Goal: Find specific page/section: Find specific page/section

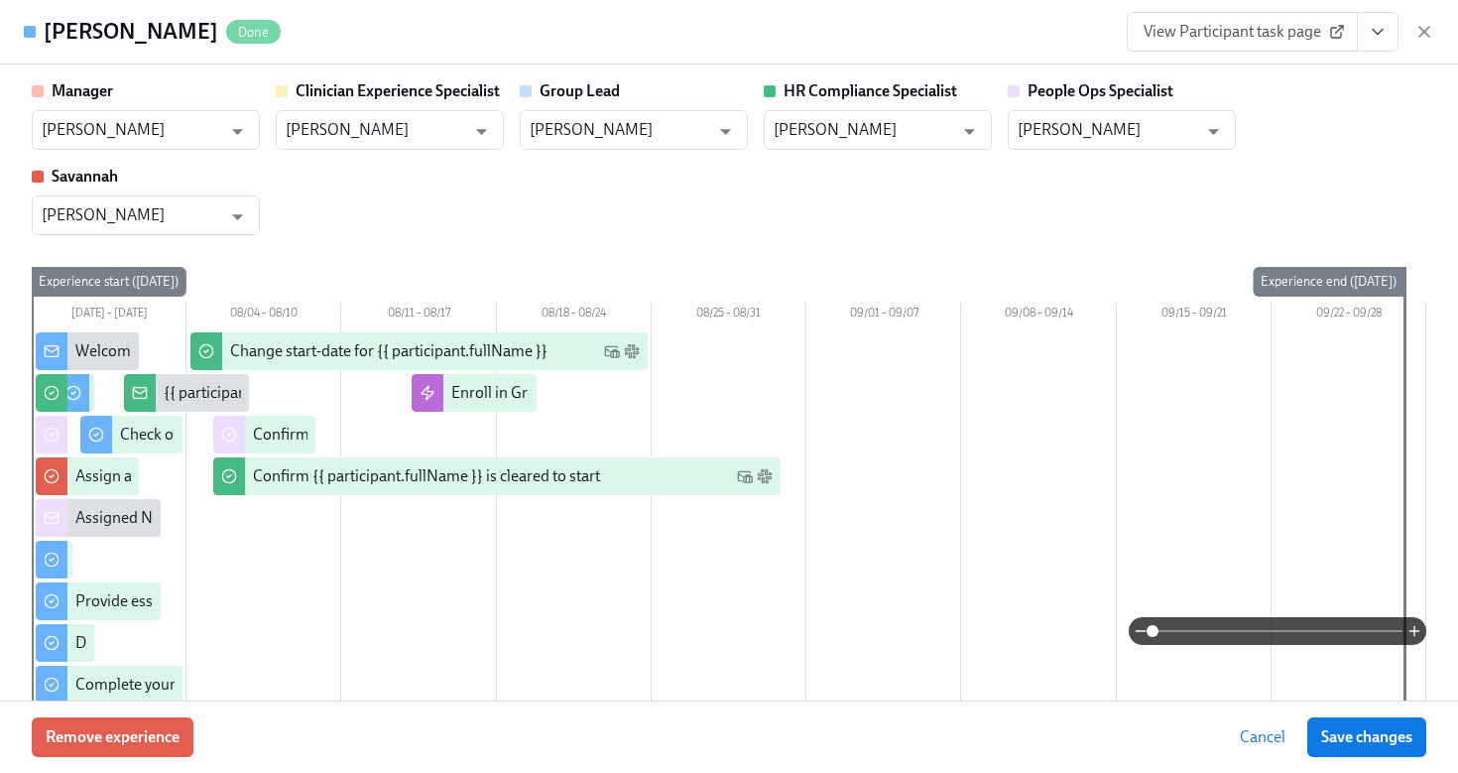
scroll to position [298, 0]
click at [1408, 21] on div "View Participant task page" at bounding box center [1280, 32] width 307 height 40
click at [1420, 30] on icon "button" at bounding box center [1424, 32] width 20 height 20
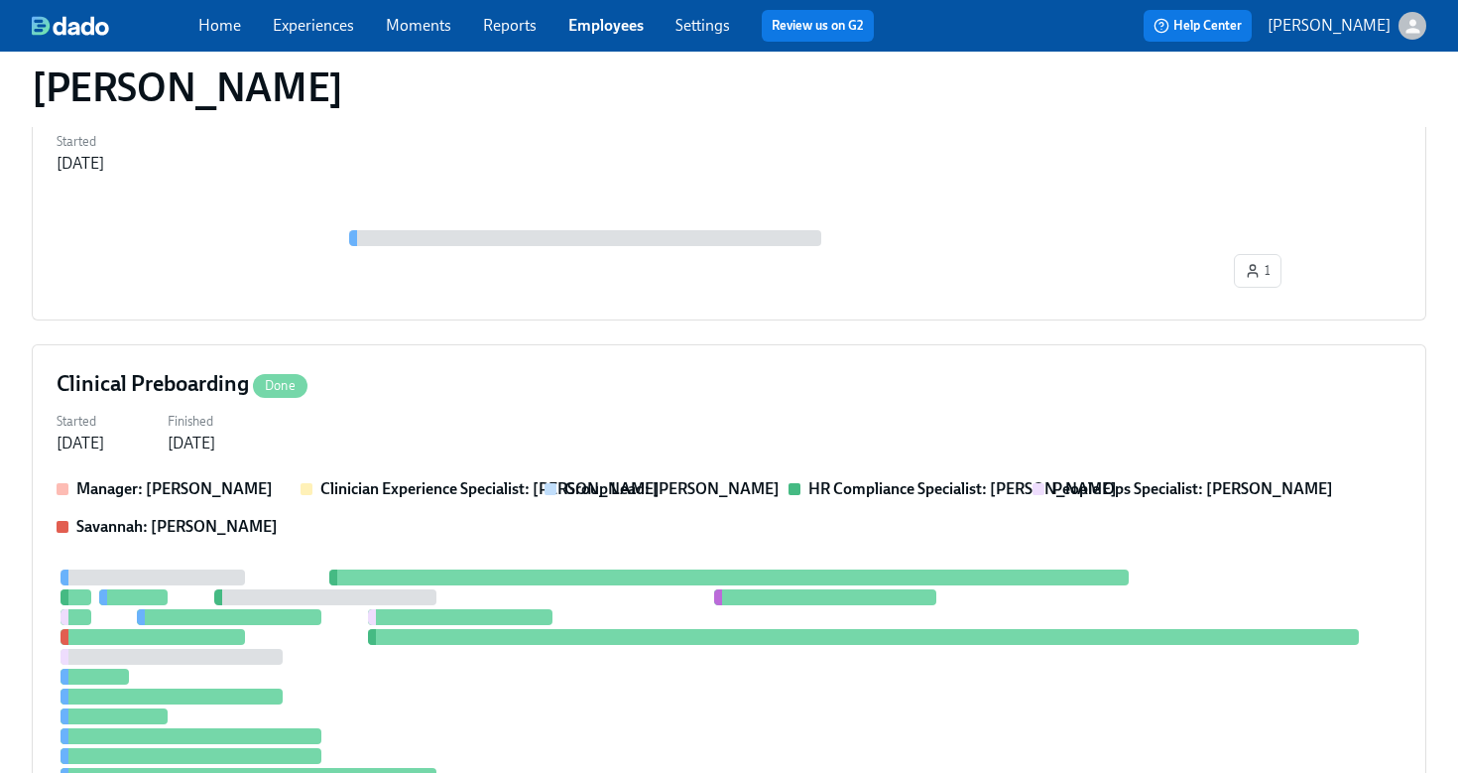
click at [628, 39] on div "Home Experiences Moments Reports Employees Settings Review us on G2" at bounding box center [543, 26] width 691 height 32
click at [621, 30] on link "Employees" at bounding box center [605, 25] width 75 height 19
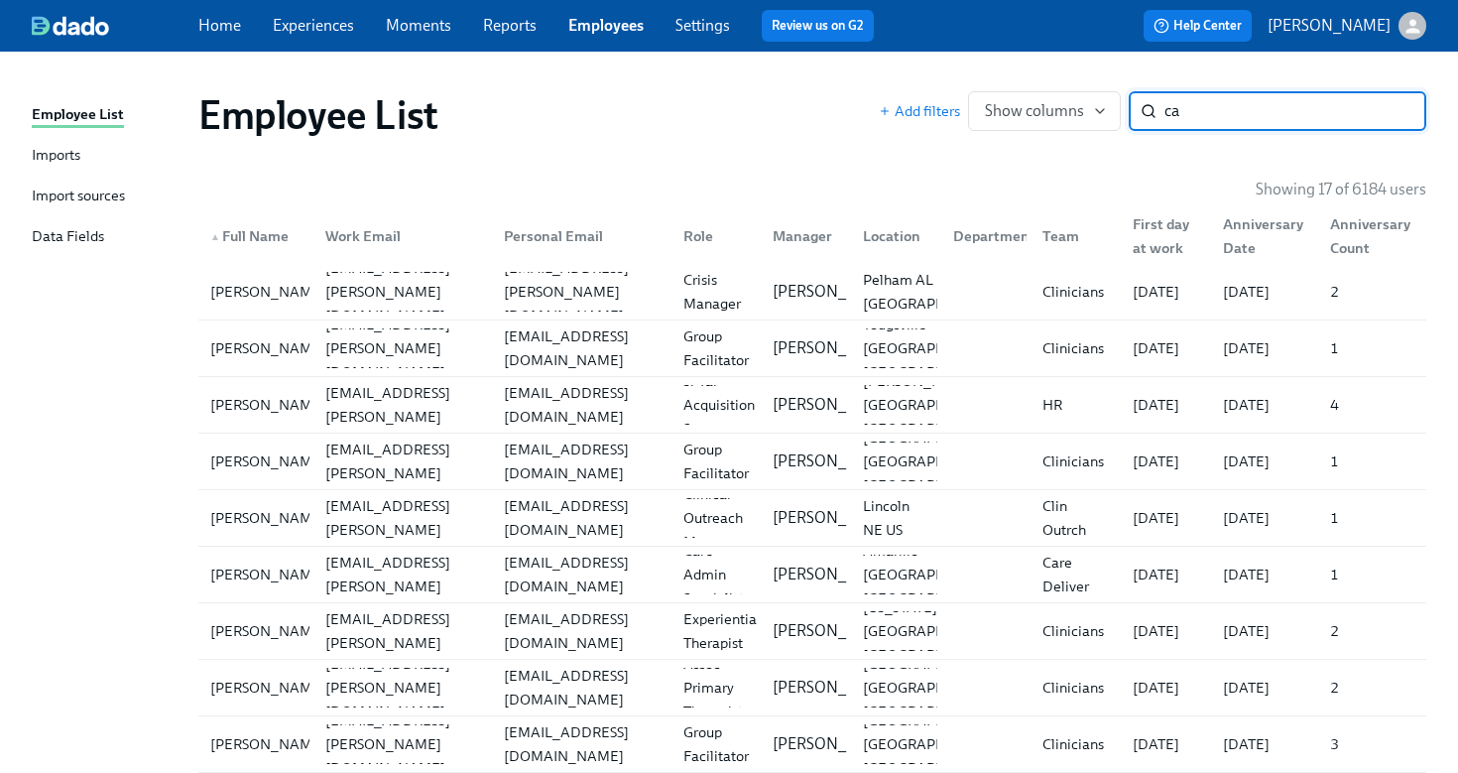
type input "c"
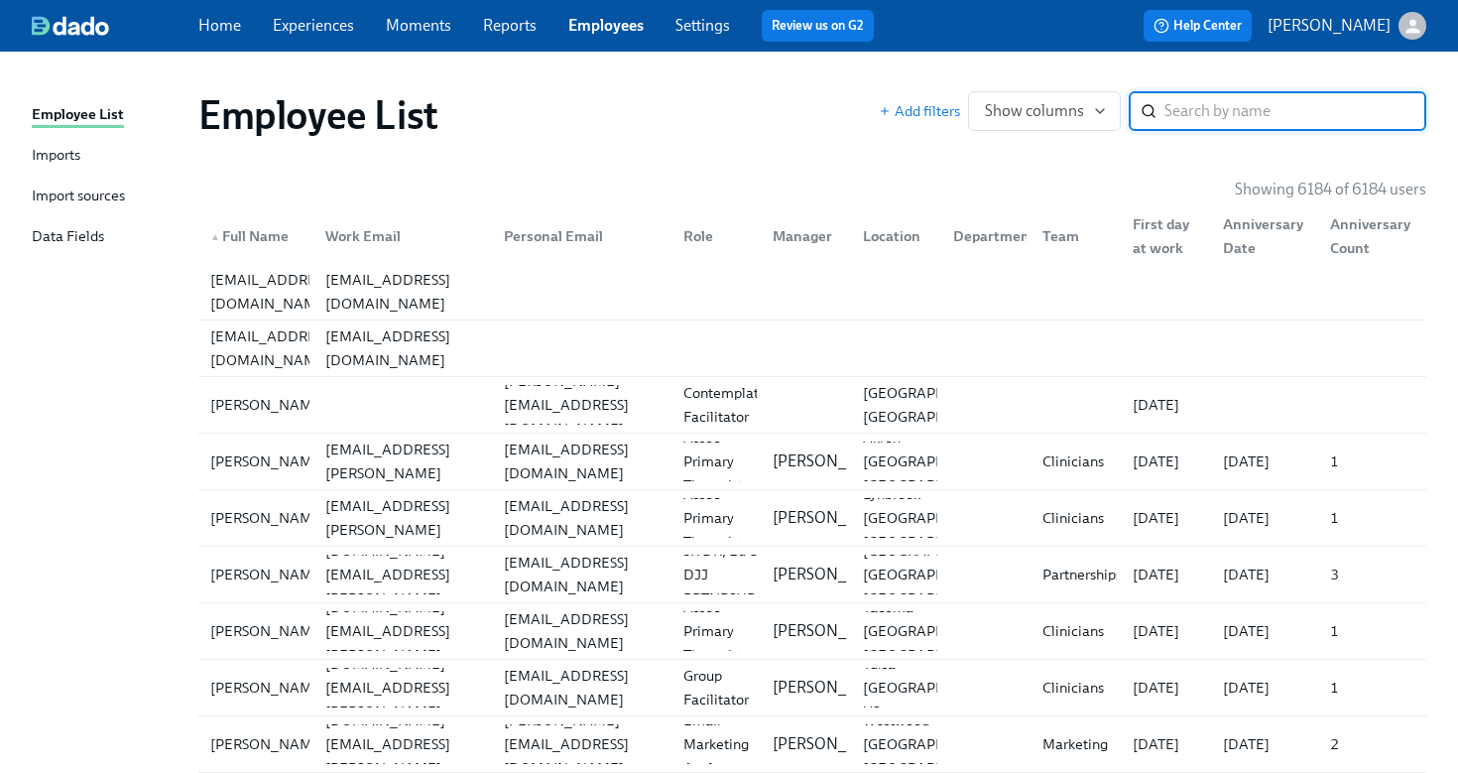
click at [1187, 112] on input "search" at bounding box center [1295, 111] width 262 height 40
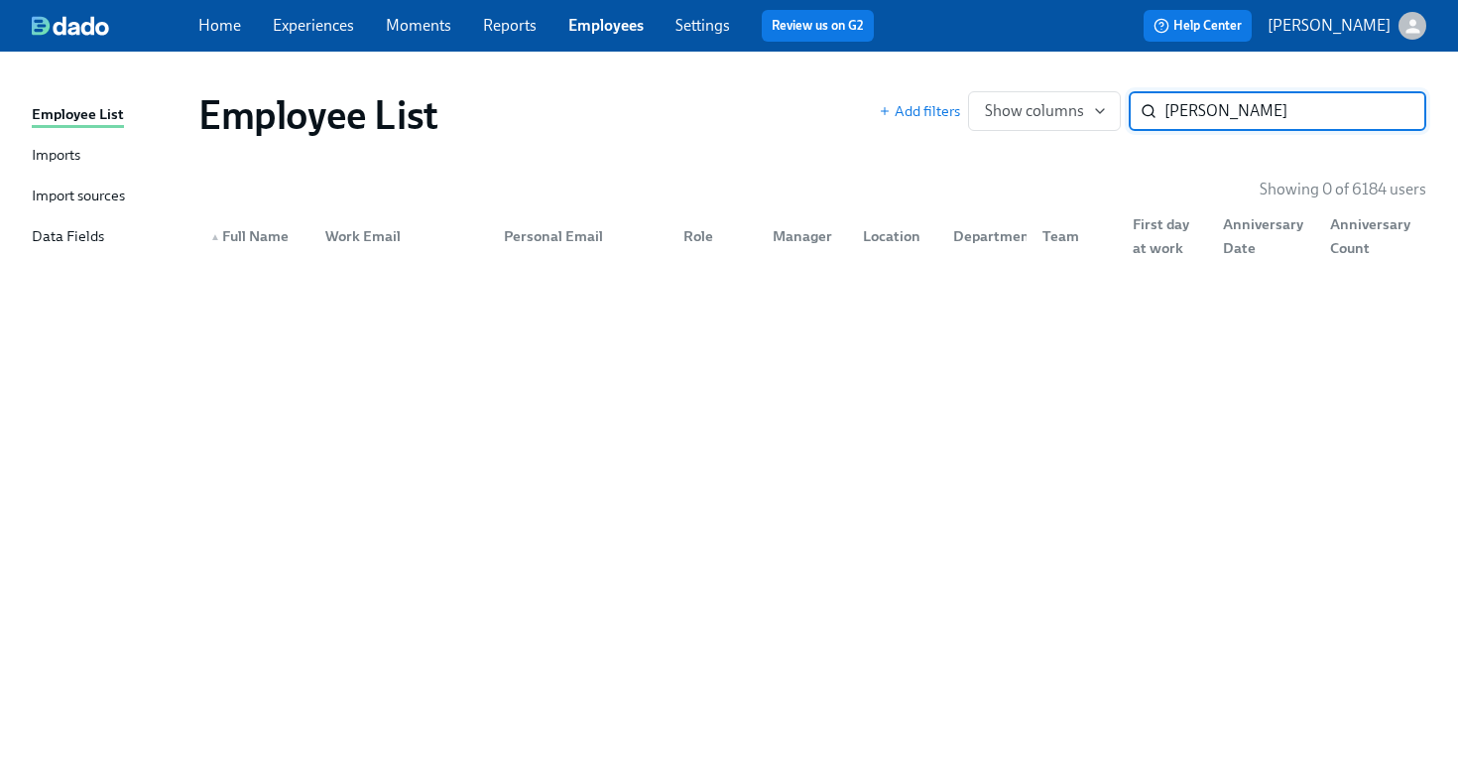
type input "kimberly adams"
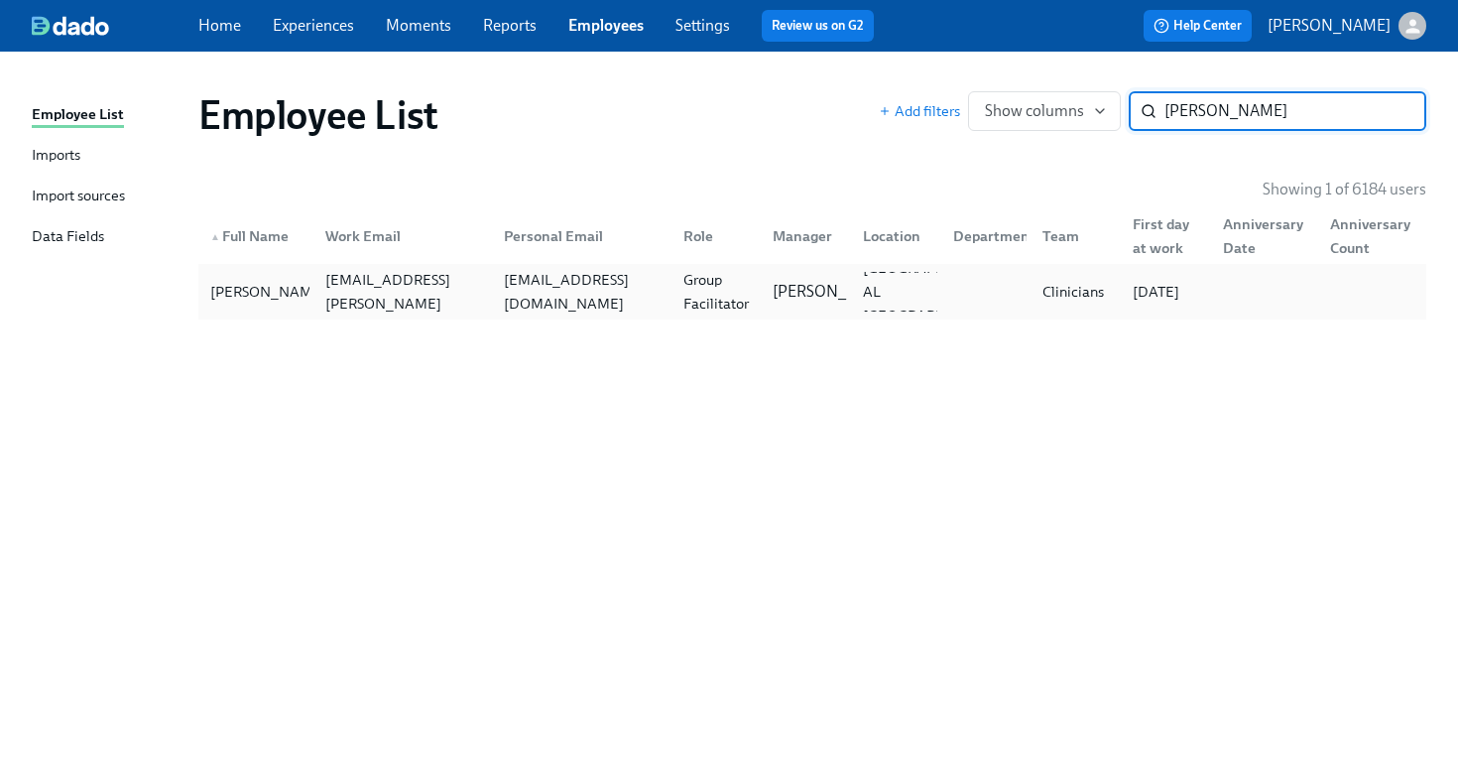
click at [751, 313] on div "Kimberly Adams kimberly.adams@charliehealth.com admin@evolvingmindstherapy.org …" at bounding box center [812, 292] width 1228 height 56
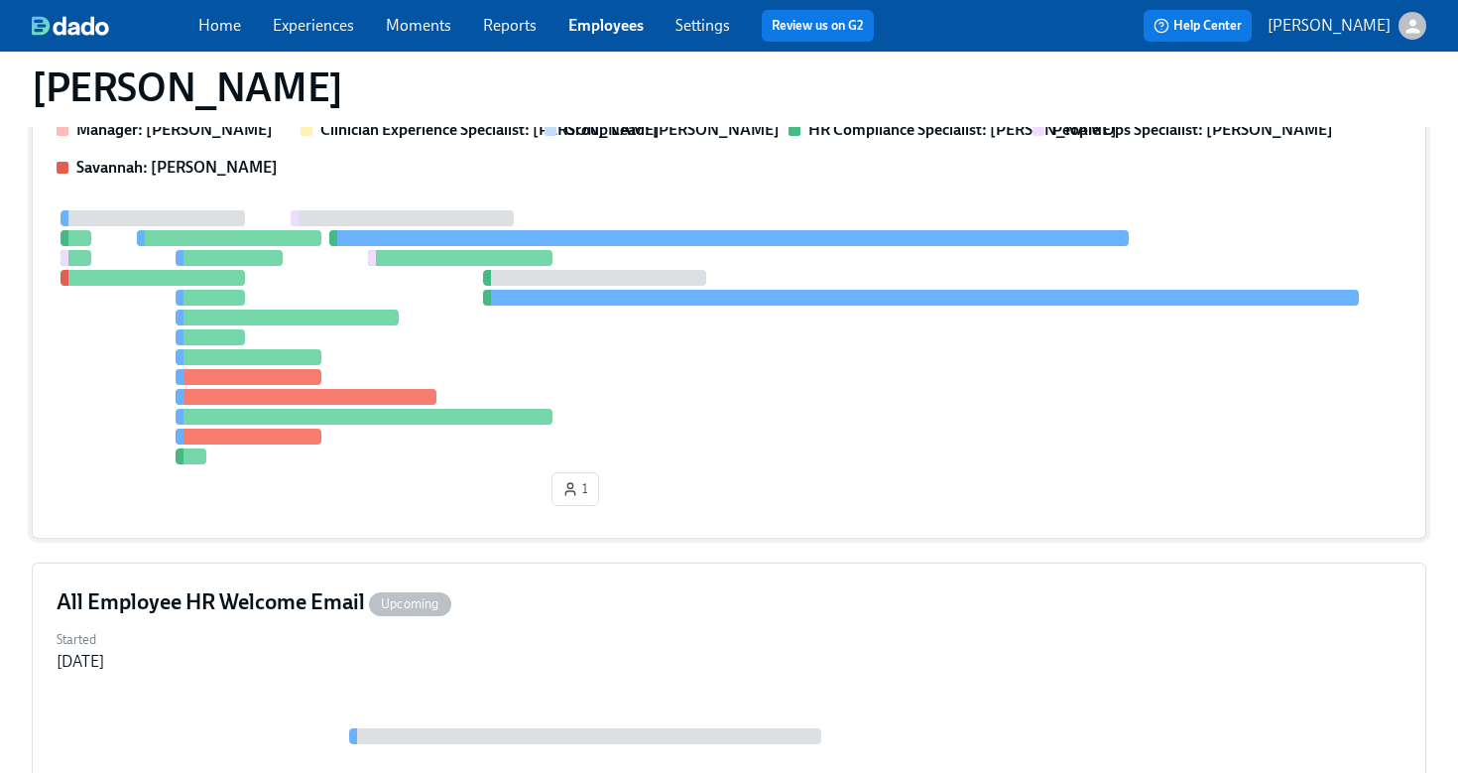
scroll to position [464, 0]
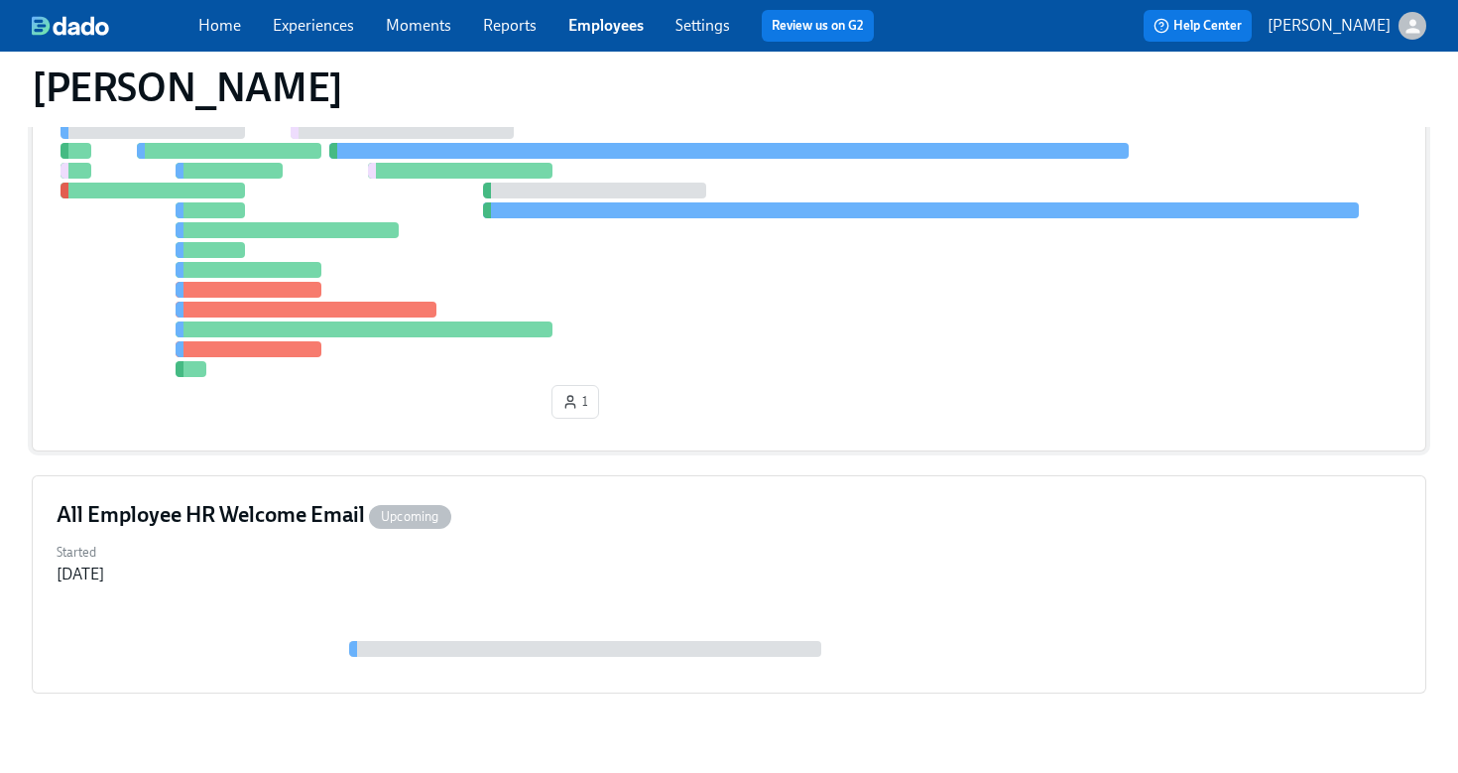
click at [720, 430] on div "Clinical Preboarding Overdue Started Aug 01, 2025 Manager: Mandee McKelvey Clin…" at bounding box center [729, 174] width 1394 height 553
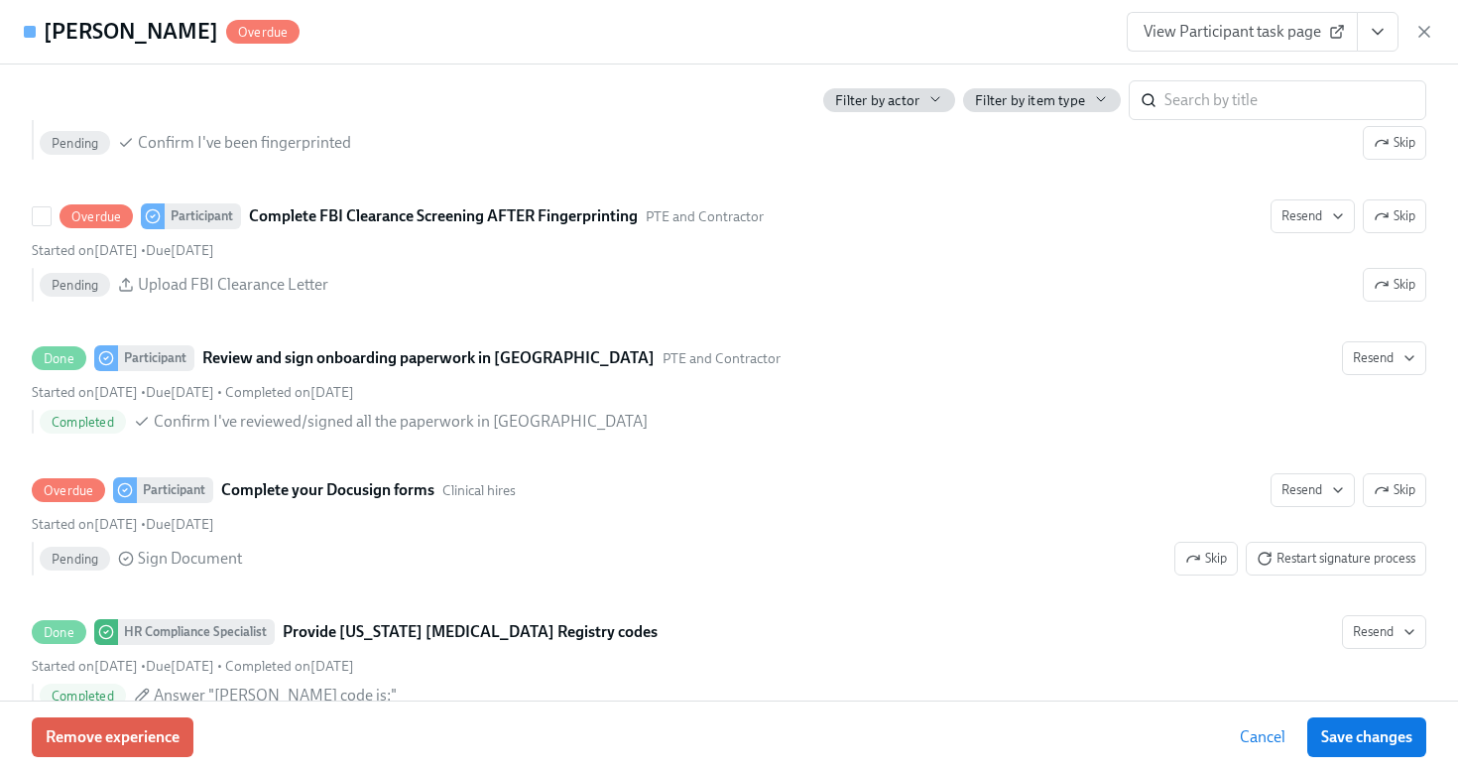
scroll to position [3050, 0]
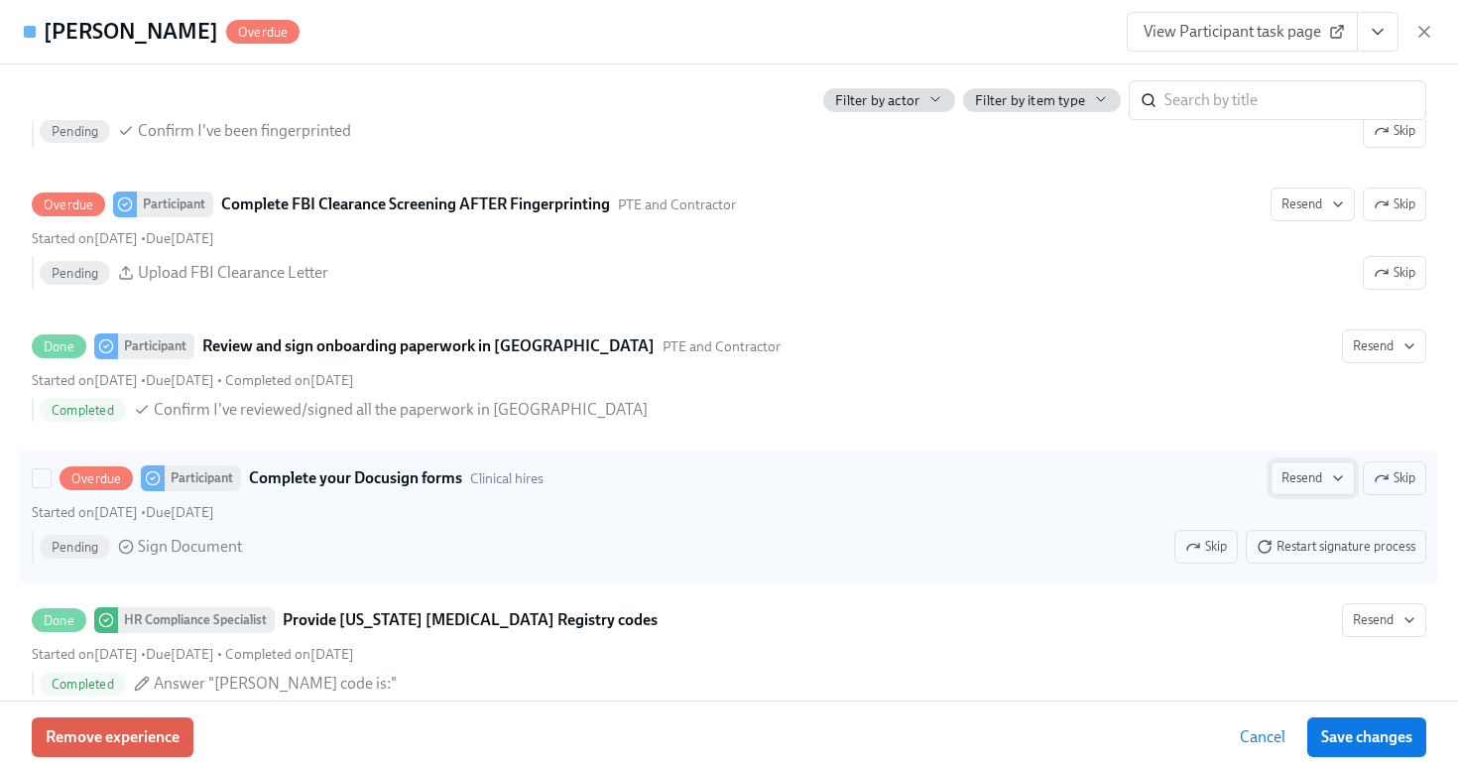
click at [1306, 481] on span "Resend" at bounding box center [1312, 478] width 62 height 20
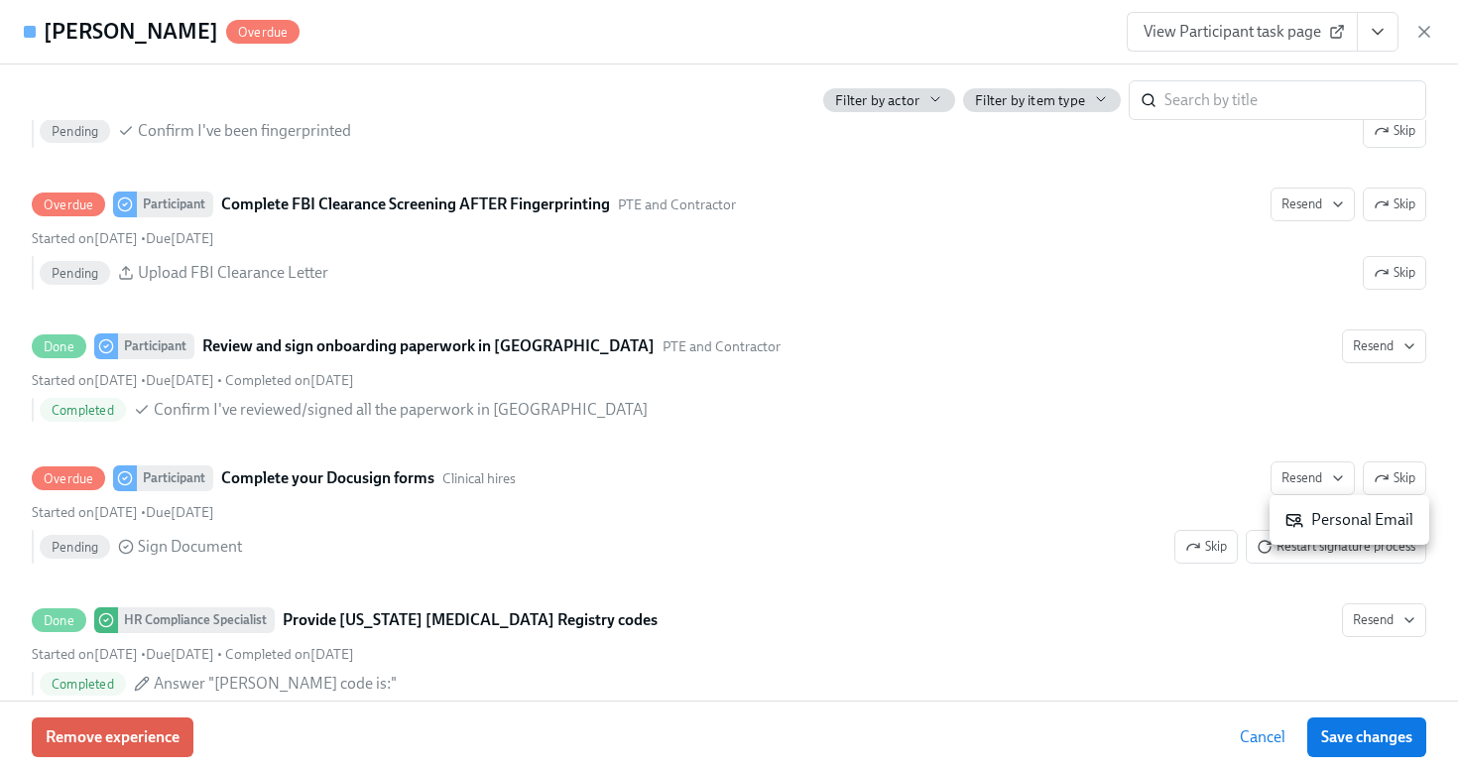
click at [1319, 526] on div "Personal Email" at bounding box center [1349, 520] width 128 height 22
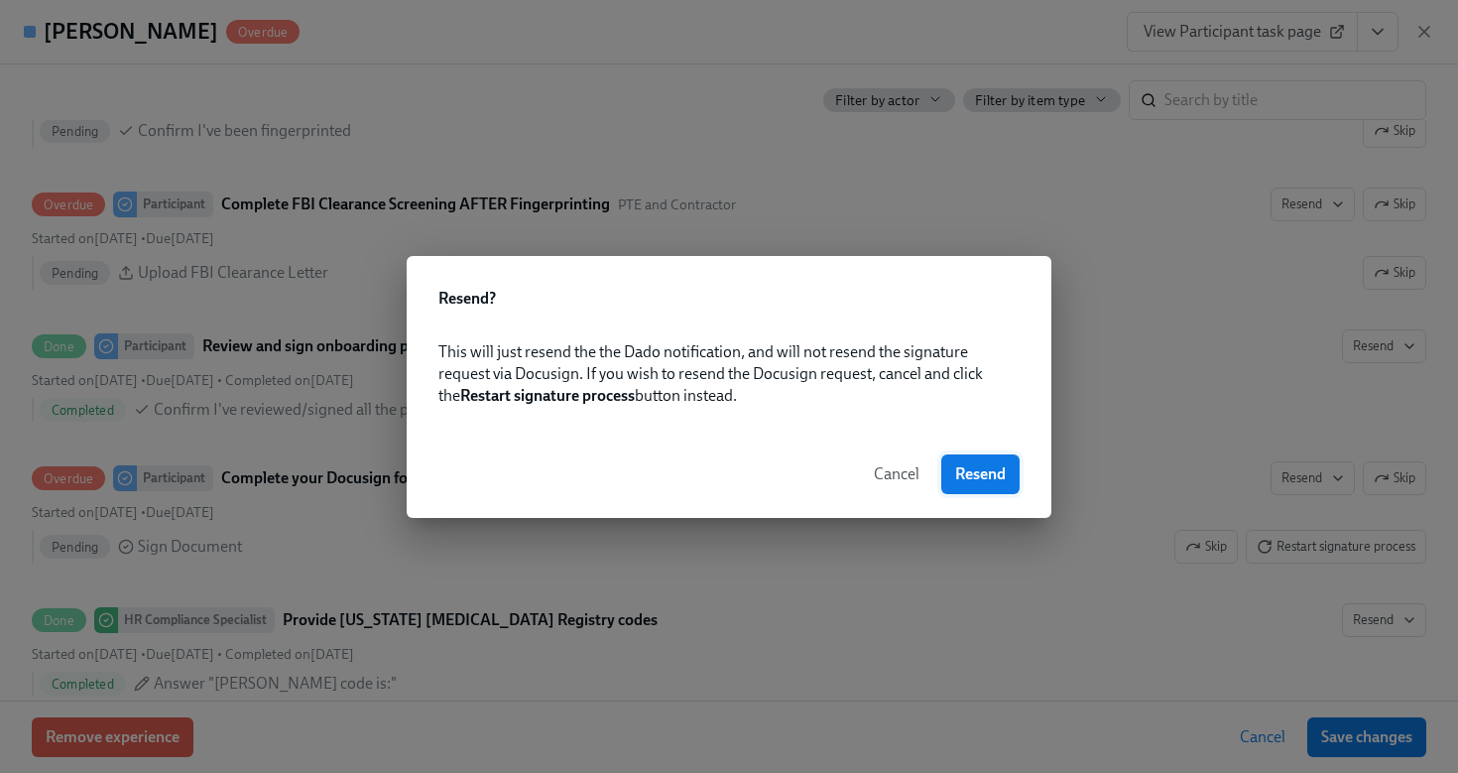
click at [999, 474] on span "Resend" at bounding box center [980, 474] width 51 height 20
